Goal: Task Accomplishment & Management: Use online tool/utility

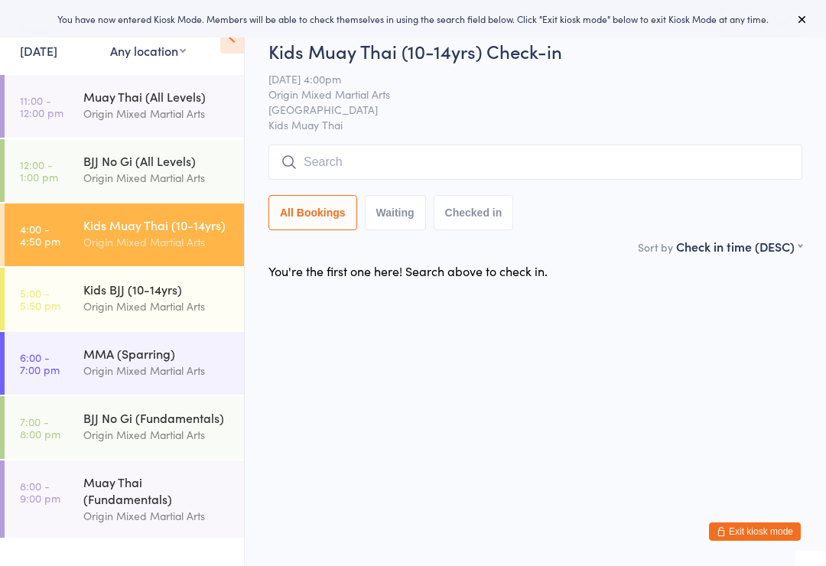
click at [156, 161] on div "BJJ No Gi (All Levels)" at bounding box center [157, 160] width 148 height 17
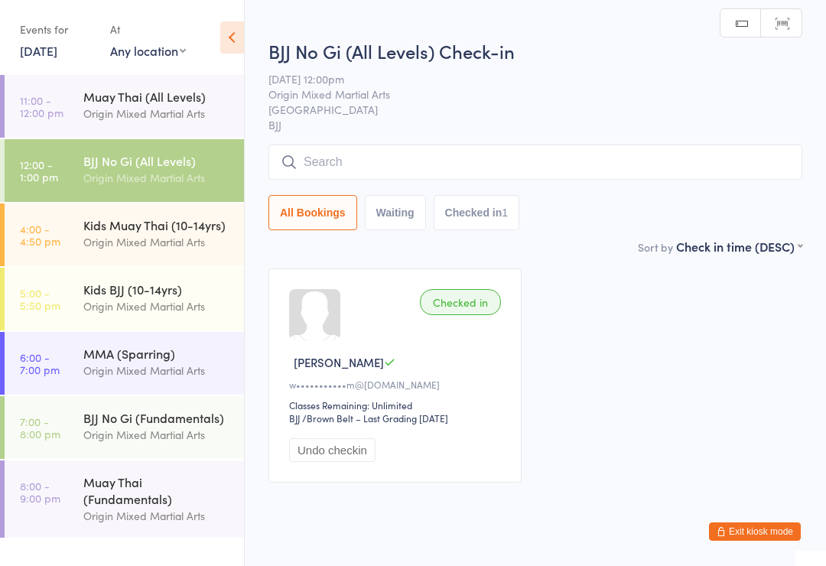
click at [475, 151] on input "search" at bounding box center [535, 162] width 534 height 35
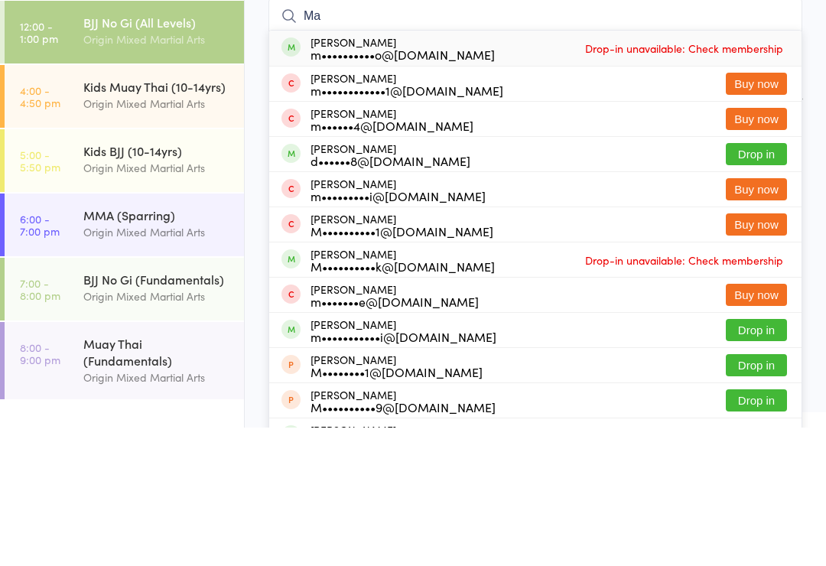
type input "M"
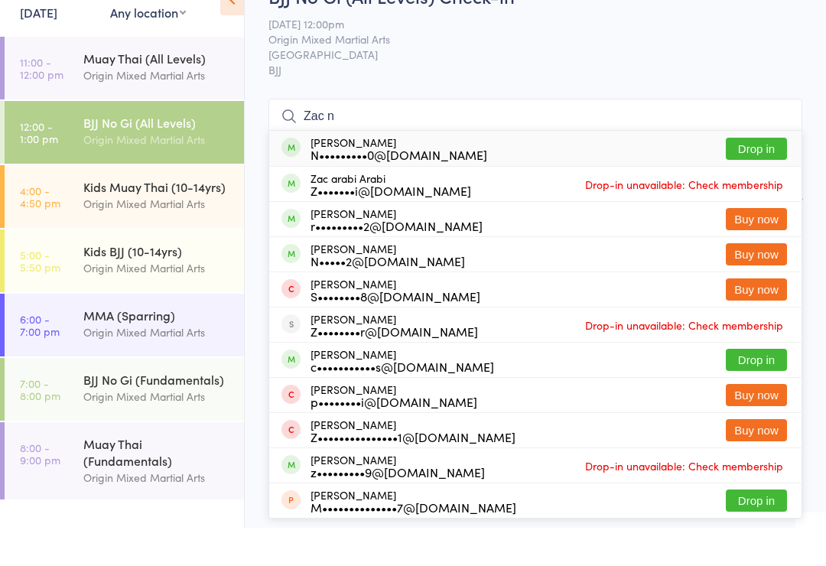
type input "Zac n"
click at [417, 187] on div "N•••••••••0@gmail.com" at bounding box center [398, 193] width 177 height 12
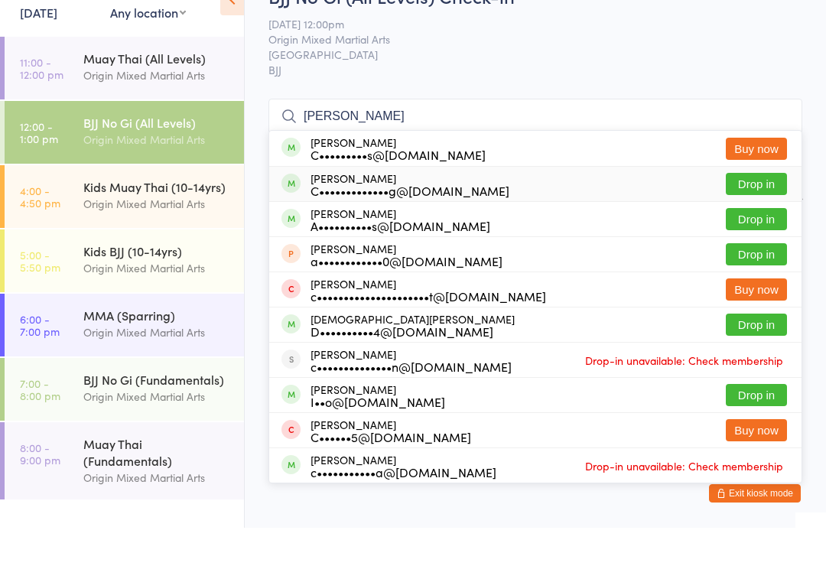
type input "chris t"
click at [414, 223] on div "C•••••••••••••g@gmail.com" at bounding box center [409, 229] width 199 height 12
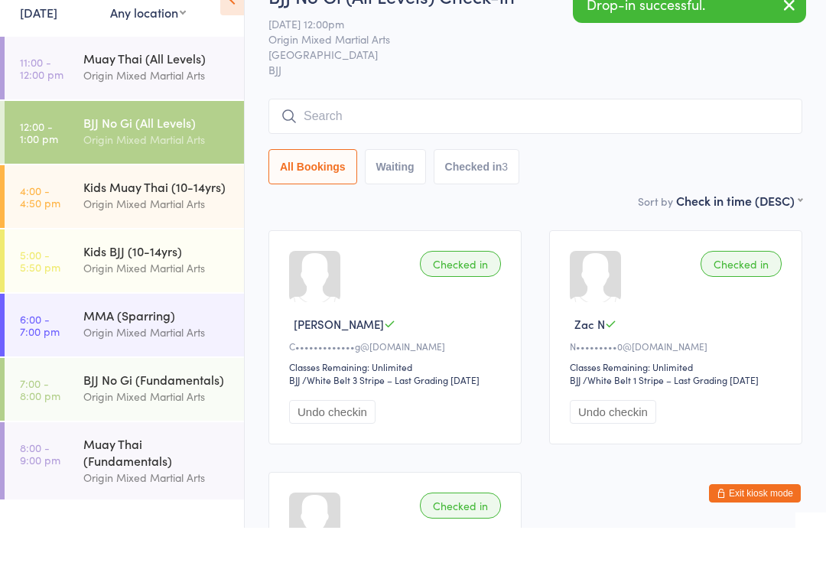
click at [395, 137] on input "search" at bounding box center [535, 154] width 534 height 35
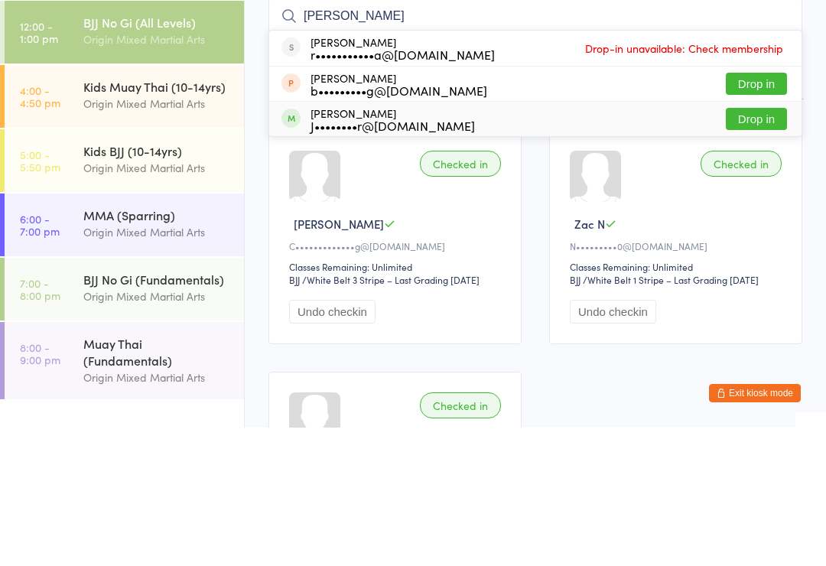
type input "Yanik"
click at [388, 258] on div "J••••••••r@outlook.com" at bounding box center [392, 264] width 164 height 12
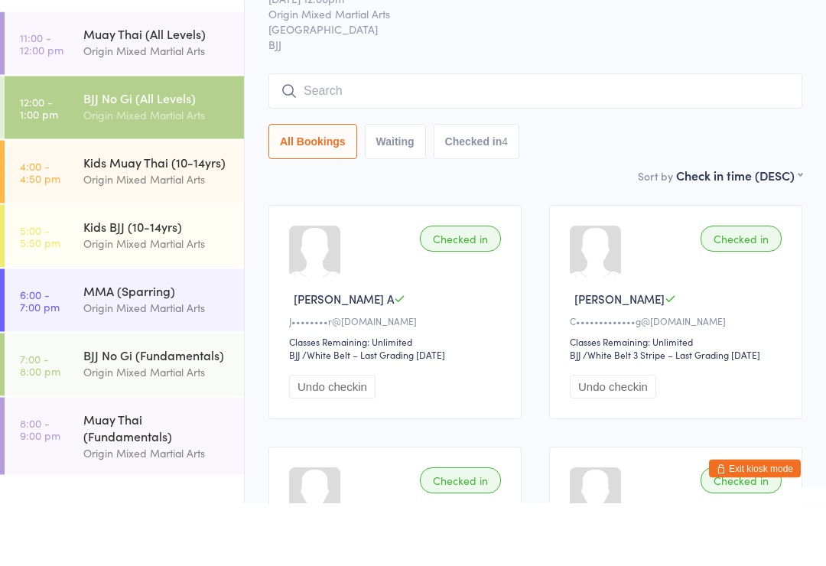
click at [471, 137] on input "search" at bounding box center [535, 154] width 534 height 35
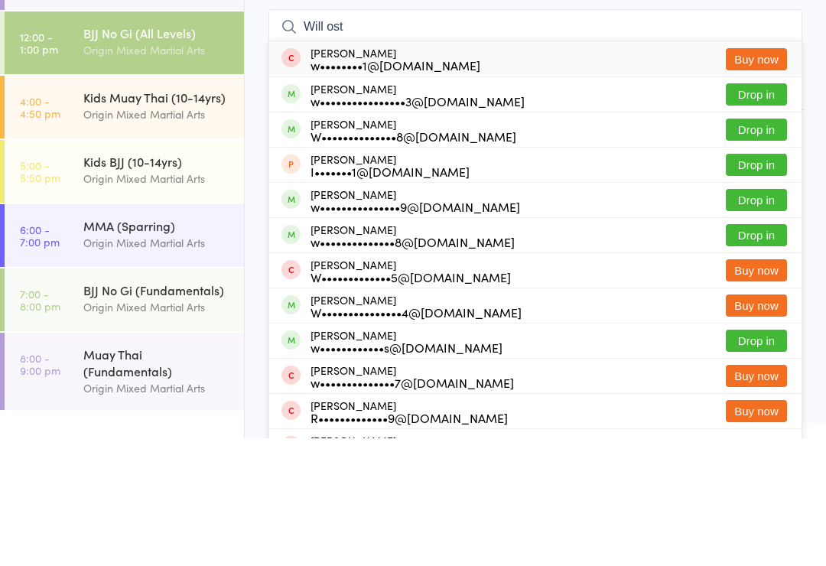
type input "Will ost"
click at [398, 223] on div "w••••••••••••••••3@gmail.com" at bounding box center [417, 229] width 214 height 12
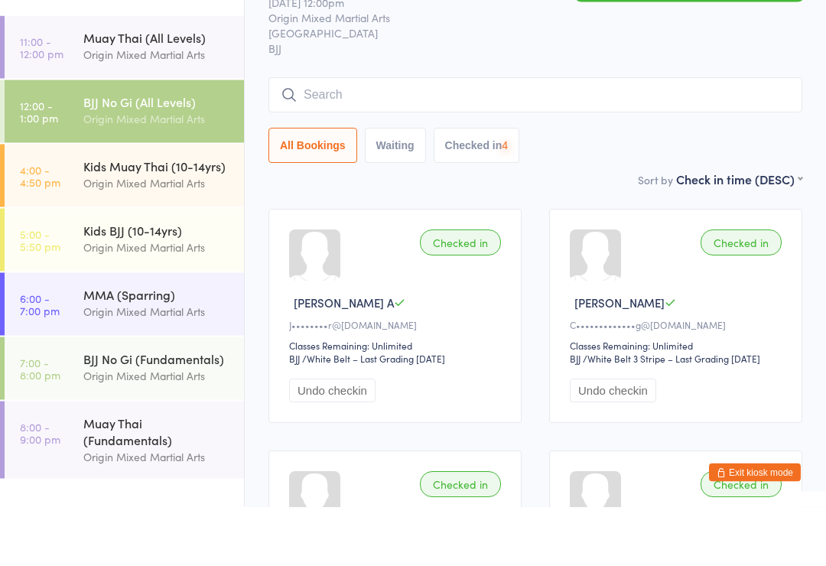
click at [181, 105] on div "Origin Mixed Martial Arts" at bounding box center [157, 114] width 148 height 18
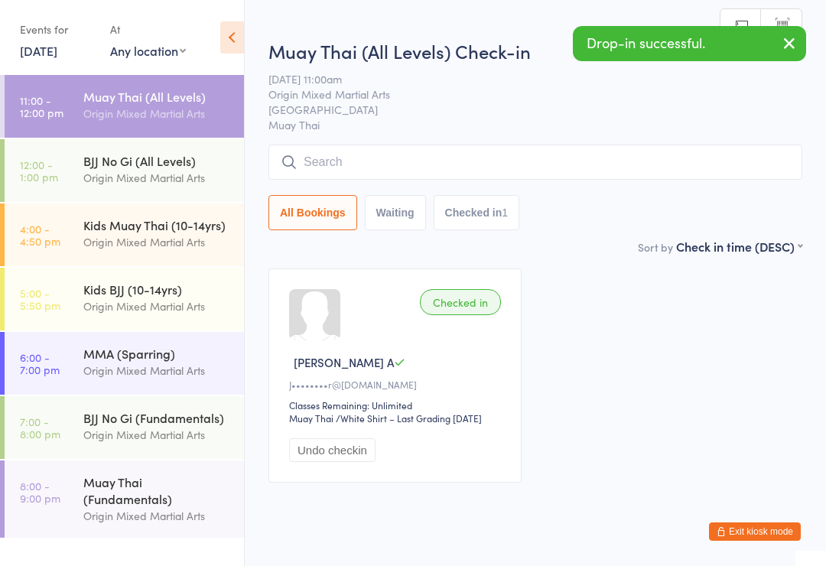
click at [790, 537] on button "Exit kiosk mode" at bounding box center [755, 531] width 92 height 18
